Goal: Task Accomplishment & Management: Use online tool/utility

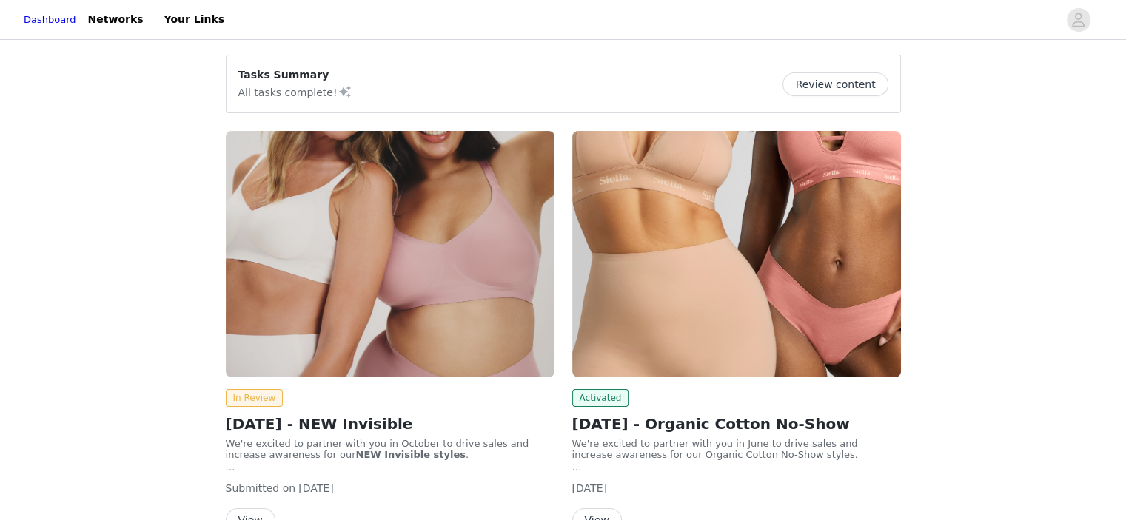
scroll to position [89, 0]
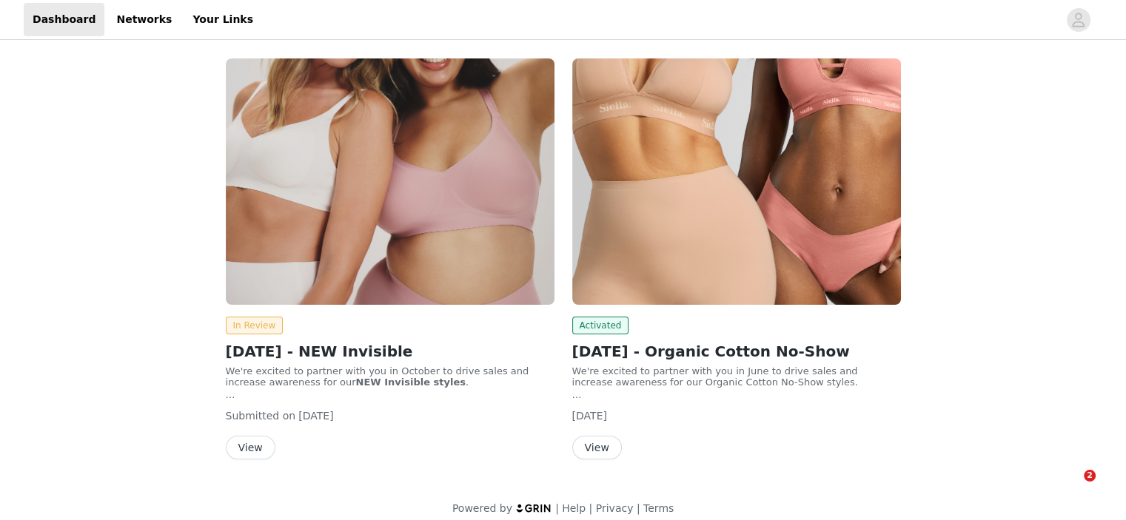
scroll to position [89, 0]
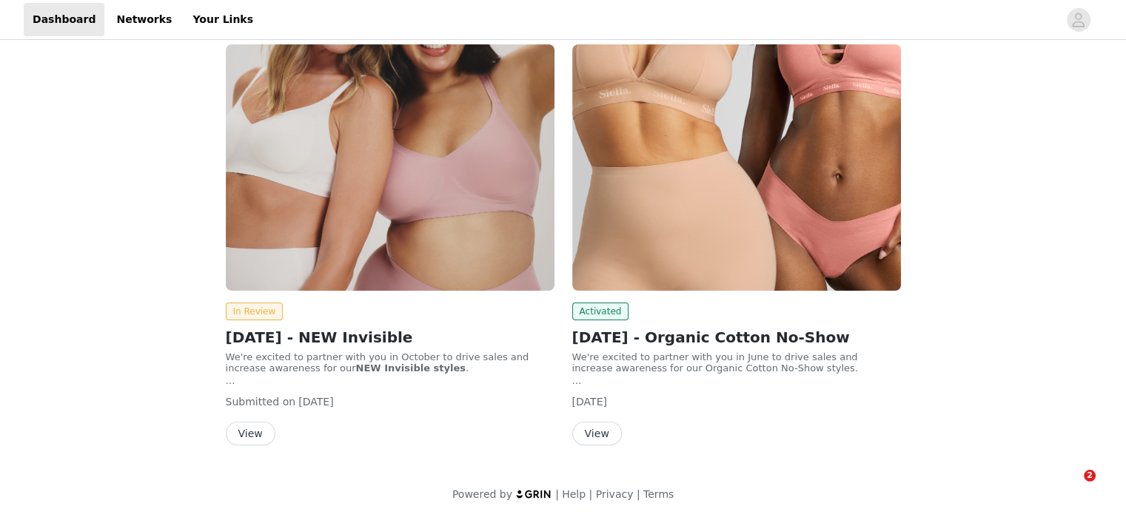
click at [252, 433] on button "View" at bounding box center [251, 434] width 50 height 24
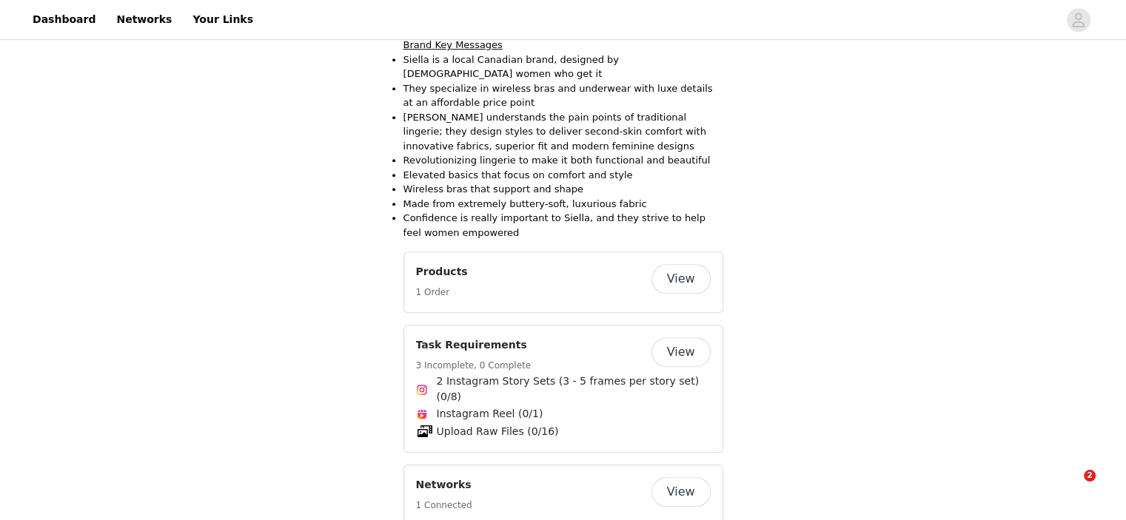
scroll to position [853, 0]
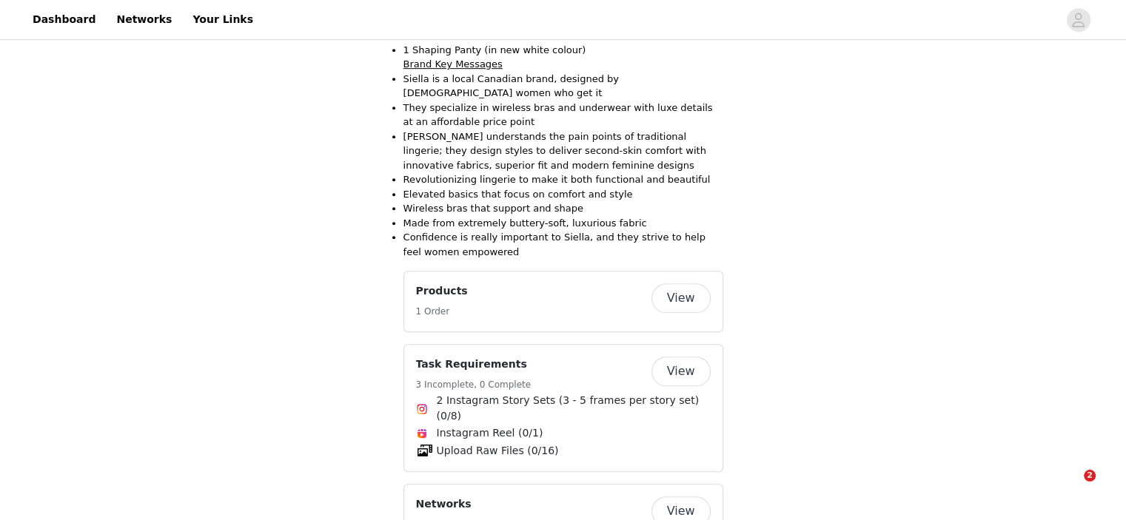
click at [669, 283] on button "View" at bounding box center [680, 298] width 59 height 30
